Goal: Learn about a topic

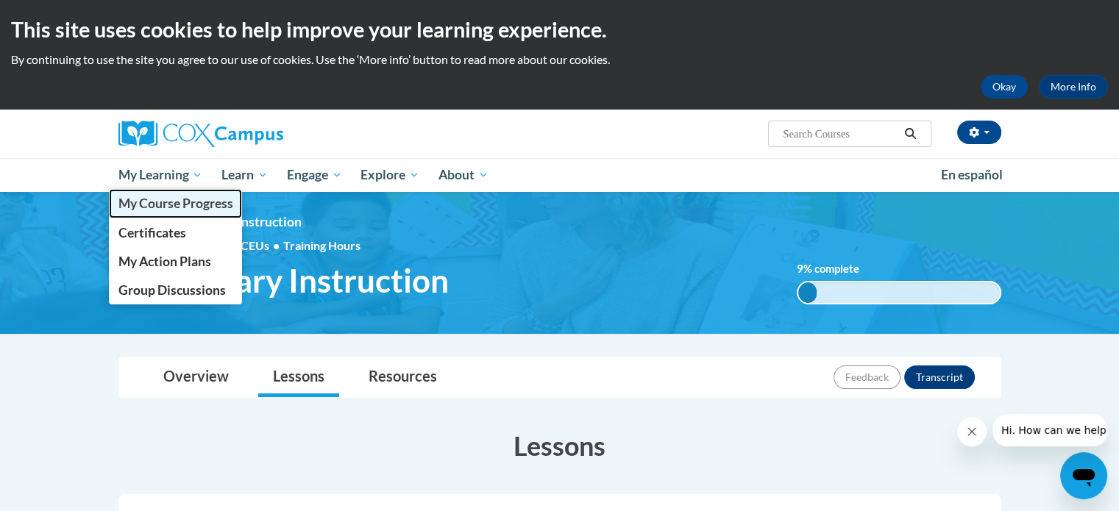
click at [158, 211] on link "My Course Progress" at bounding box center [176, 203] width 134 height 29
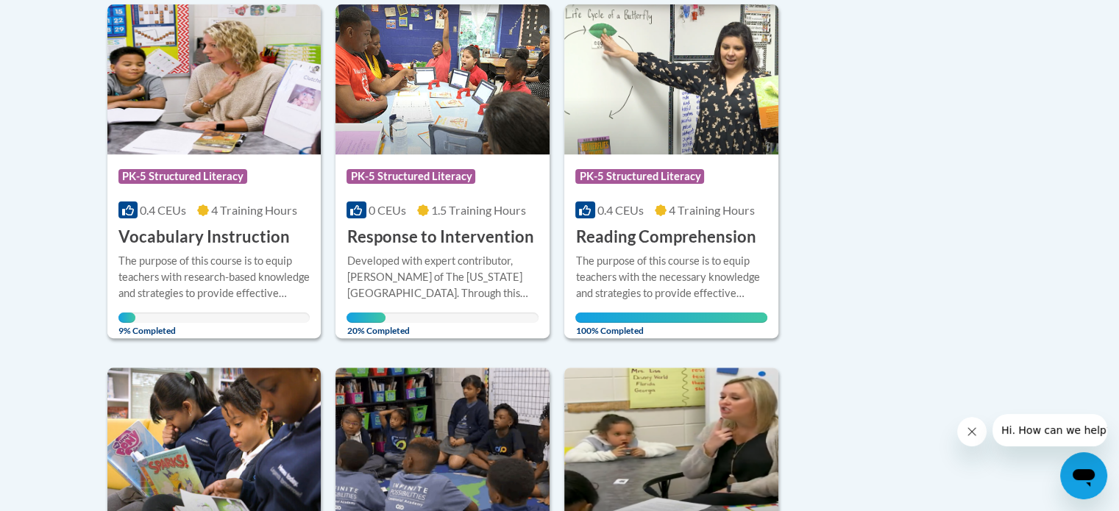
scroll to position [418, 0]
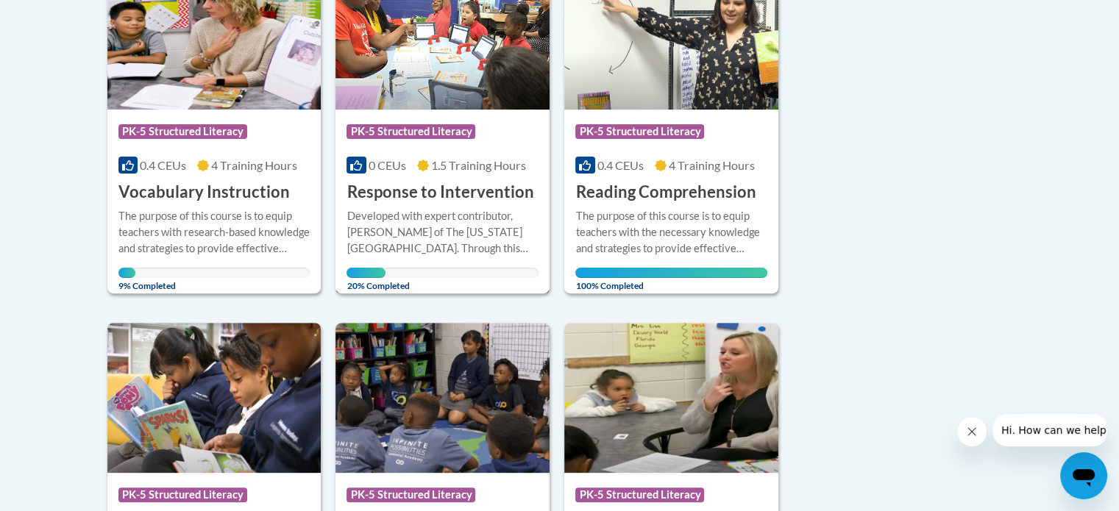
click at [465, 194] on h3 "Response to Intervention" at bounding box center [440, 192] width 187 height 23
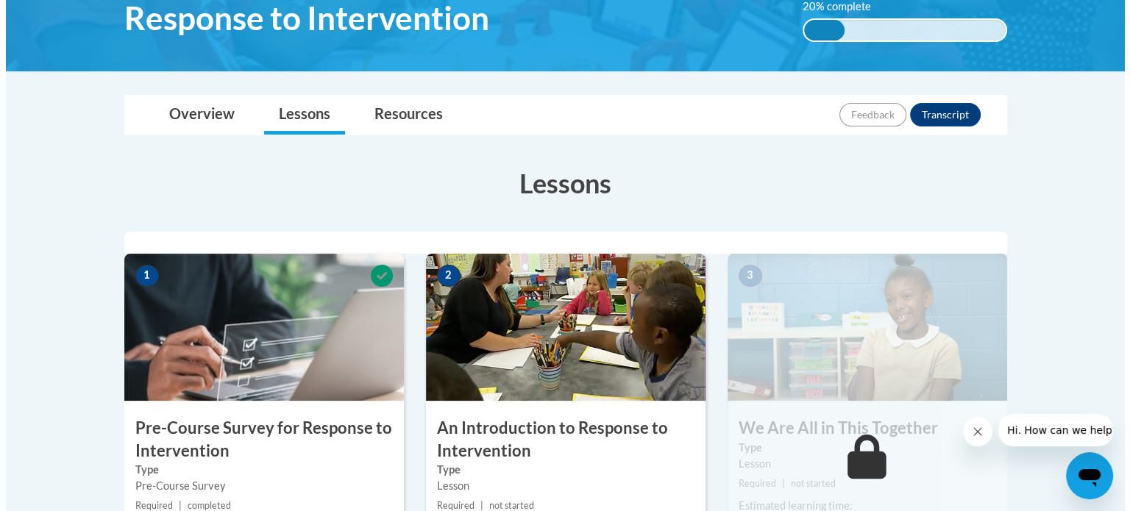
scroll to position [353, 0]
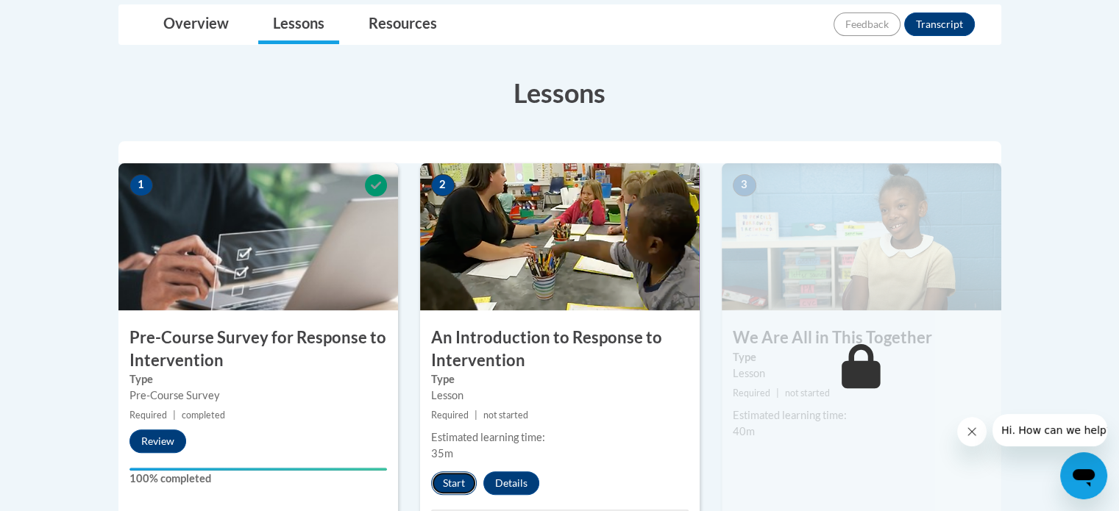
click at [446, 484] on button "Start" at bounding box center [454, 484] width 46 height 24
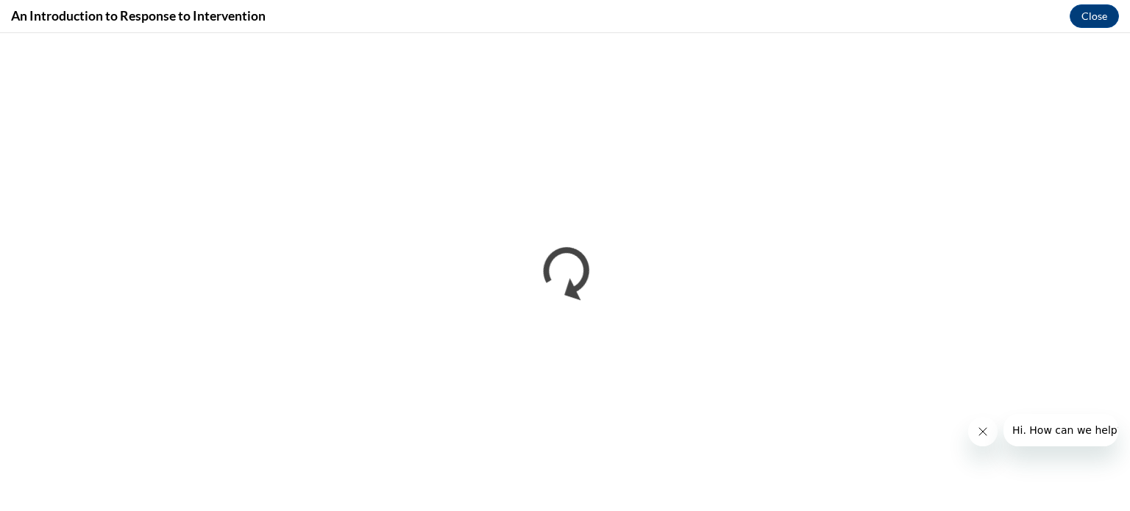
scroll to position [0, 0]
